Goal: Answer question/provide support: Share knowledge or assist other users

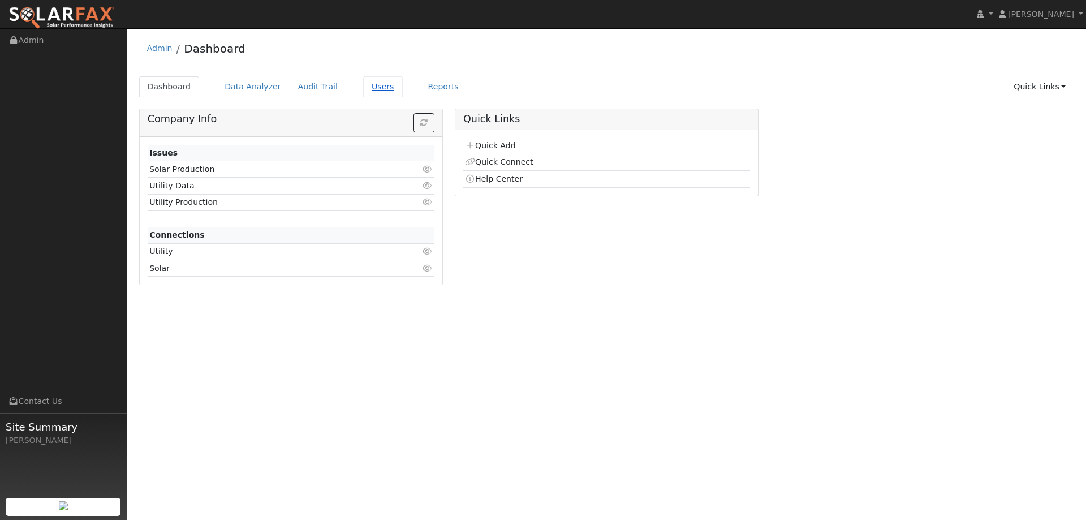
drag, startPoint x: 382, startPoint y: 92, endPoint x: 370, endPoint y: 91, distance: 11.9
click at [381, 92] on link "Users" at bounding box center [383, 86] width 40 height 21
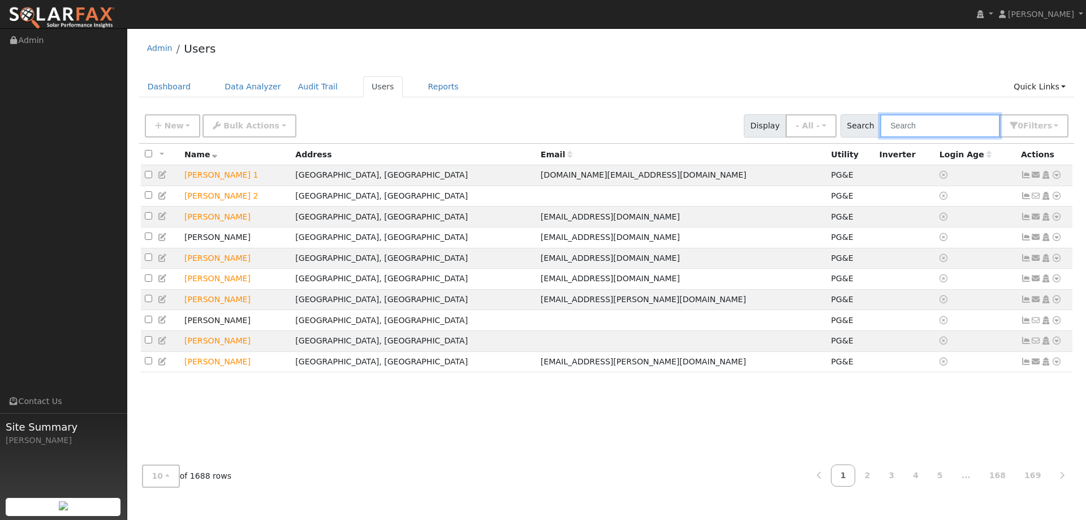
click at [920, 132] on input "text" at bounding box center [940, 125] width 120 height 23
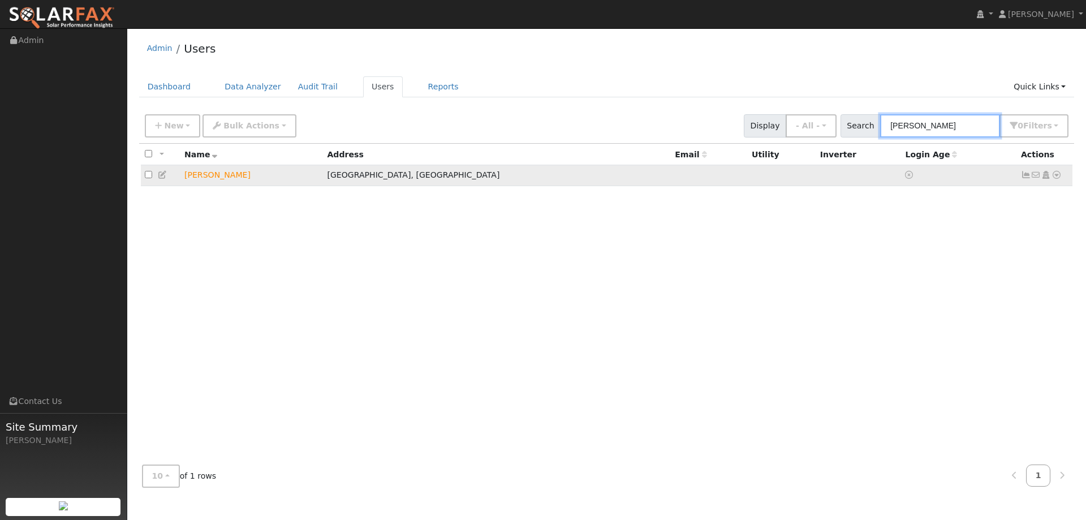
type input "[PERSON_NAME]"
click at [1054, 179] on icon at bounding box center [1057, 175] width 10 height 8
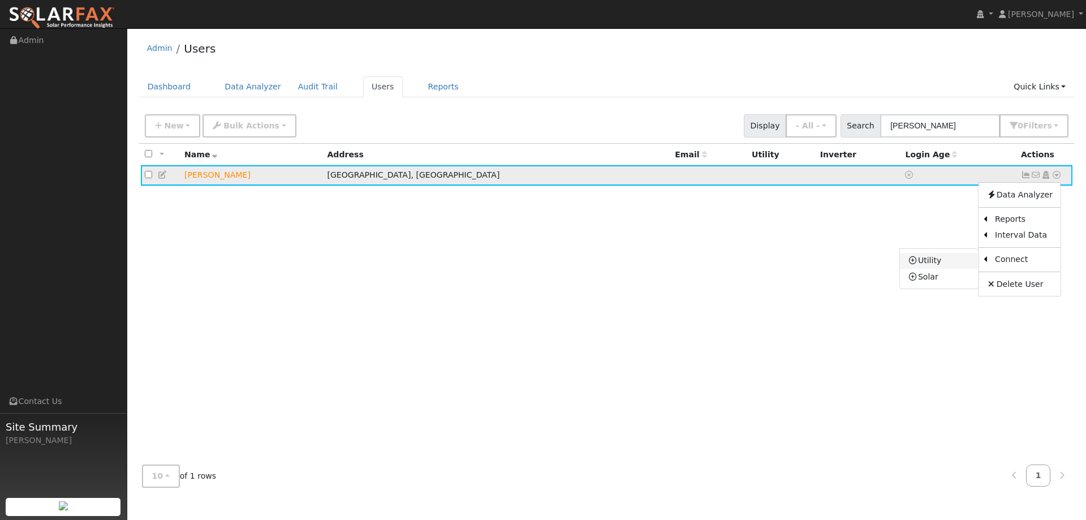
click at [953, 258] on link "Utility" at bounding box center [939, 261] width 79 height 16
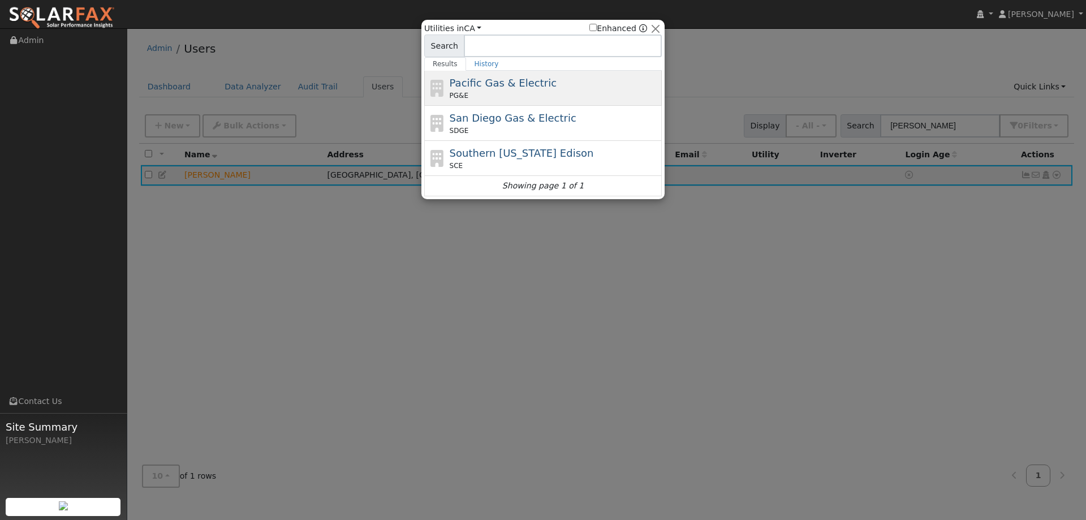
click at [472, 81] on span "Pacific Gas & Electric" at bounding box center [503, 83] width 107 height 12
